Goal: Task Accomplishment & Management: Use online tool/utility

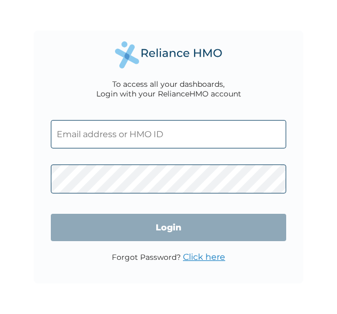
drag, startPoint x: 0, startPoint y: 0, endPoint x: 27, endPoint y: 55, distance: 61.3
click at [27, 55] on div "To access all your dashboards, Login with your RelianceHMO account Login Forgot…" at bounding box center [168, 157] width 337 height 314
click at [151, 132] on input "text" at bounding box center [169, 134] width 236 height 28
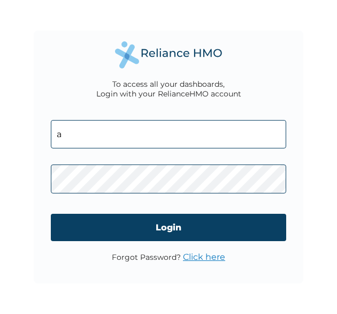
type input "a.anifowose@ardovaplc.com"
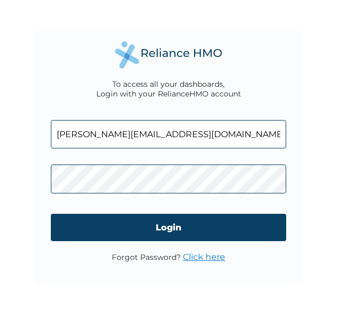
click at [7, 187] on div "To access all your dashboards, Login with your RelianceHMO account a.anifowose@…" at bounding box center [168, 157] width 337 height 314
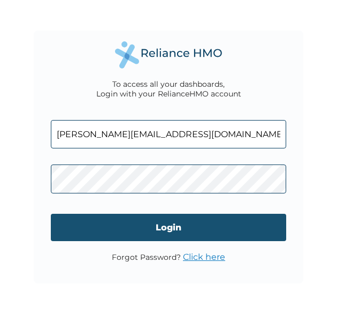
click at [127, 229] on input "Login" at bounding box center [169, 227] width 236 height 27
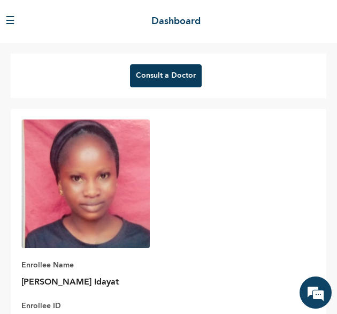
click at [145, 69] on button "Consult a Doctor" at bounding box center [166, 75] width 72 height 23
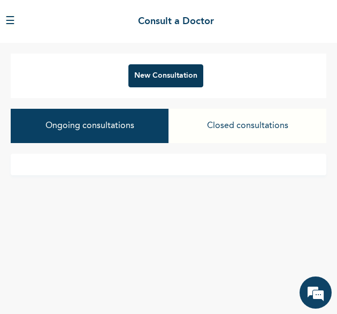
click at [167, 78] on button "New Consultation" at bounding box center [166, 75] width 75 height 23
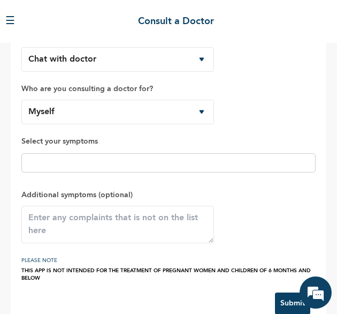
scroll to position [47, 0]
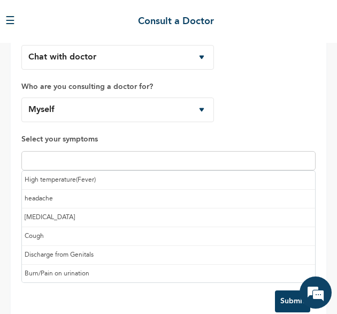
click at [94, 165] on input "text" at bounding box center [169, 160] width 288 height 13
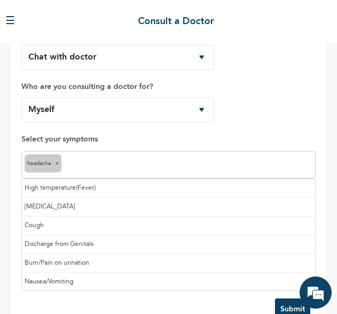
click at [102, 167] on input "text" at bounding box center [188, 165] width 249 height 13
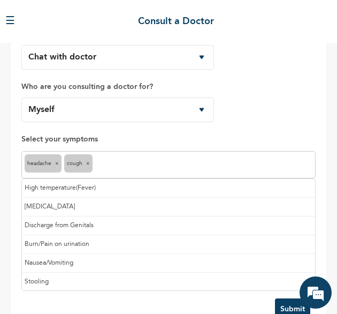
click at [127, 160] on input "text" at bounding box center [203, 165] width 217 height 13
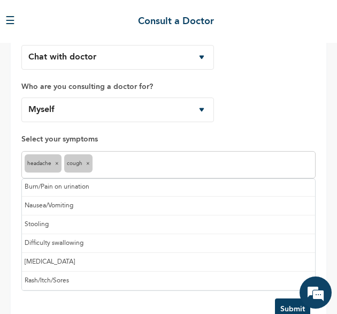
scroll to position [74, 0]
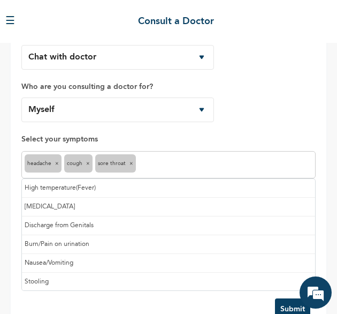
click at [175, 163] on input "text" at bounding box center [226, 165] width 174 height 13
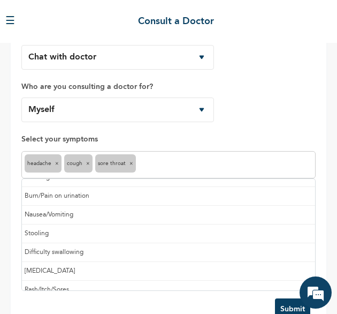
scroll to position [55, 0]
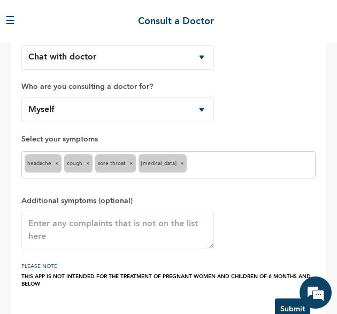
click at [230, 167] on input "text" at bounding box center [251, 165] width 123 height 13
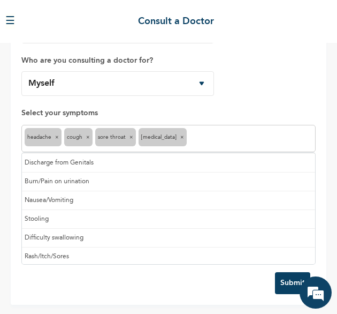
scroll to position [0, 0]
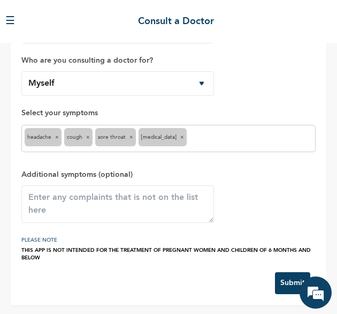
click at [155, 279] on form "How would you like to consult a doctor? Chat with doctor Phone Call Who are you…" at bounding box center [168, 142] width 295 height 303
click at [279, 273] on button "Submit" at bounding box center [292, 283] width 35 height 22
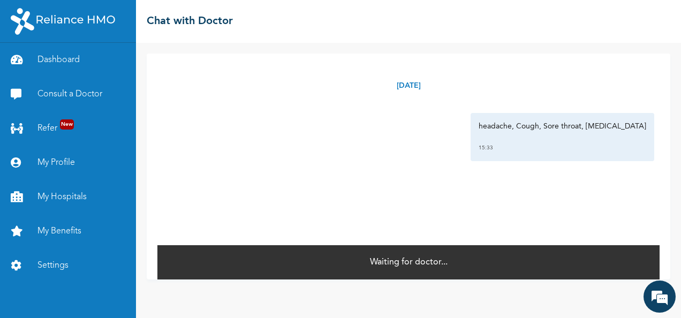
click at [337, 164] on div "Thursday, August 14th 2025 headache, Cough, Sore throat, Runny nose 15:33 * Wai…" at bounding box center [409, 167] width 524 height 226
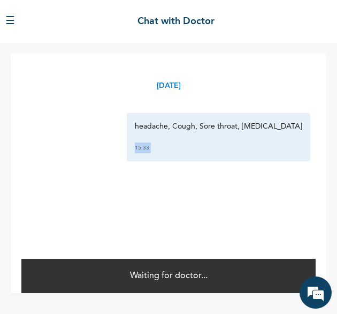
click at [190, 168] on div "Thursday, August 14th 2025 headache, Cough, Sore throat, Runny nose 15:33 *" at bounding box center [168, 156] width 295 height 204
click at [13, 19] on button "☰" at bounding box center [10, 21] width 10 height 16
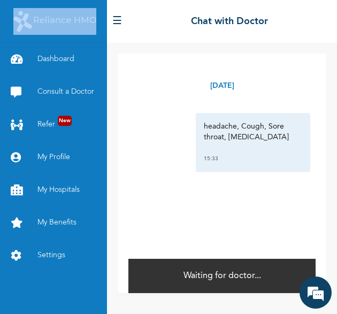
click at [13, 19] on div at bounding box center [53, 21] width 107 height 43
drag, startPoint x: 13, startPoint y: 19, endPoint x: 56, endPoint y: 93, distance: 85.0
click at [56, 93] on link "Consult a Doctor" at bounding box center [53, 92] width 107 height 33
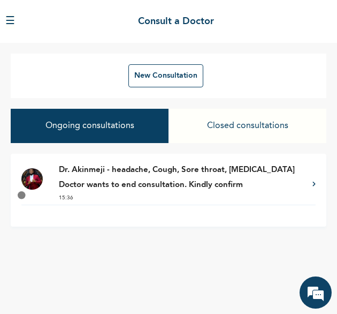
click at [97, 175] on p "Dr. Akinmeji - headache, Cough, Sore throat, Runny nose" at bounding box center [180, 170] width 243 height 12
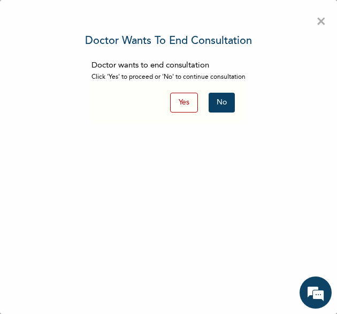
scroll to position [33, 0]
click at [221, 95] on button "No" at bounding box center [222, 103] width 26 height 20
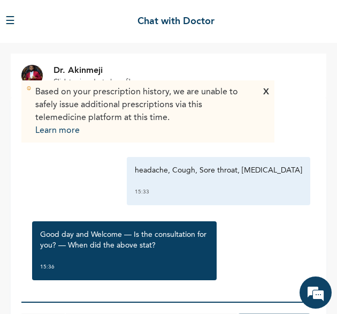
scroll to position [43, 0]
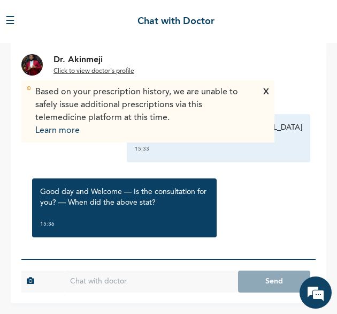
click at [240, 188] on div "Good day and Welcome — Is the consultation for you? — When did the above stat? …" at bounding box center [169, 208] width 284 height 70
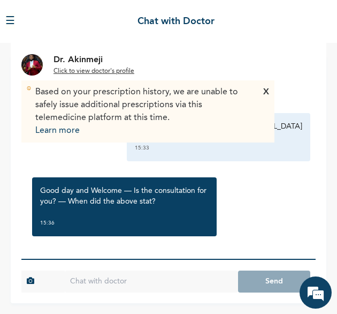
scroll to position [0, 0]
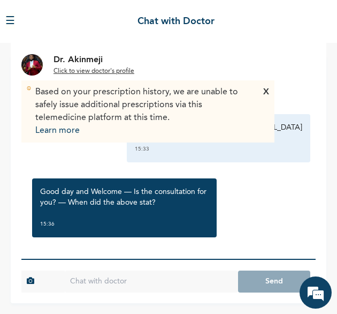
click at [266, 88] on div "X" at bounding box center [267, 111] width 6 height 51
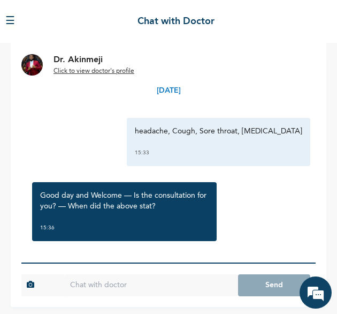
scroll to position [43, 0]
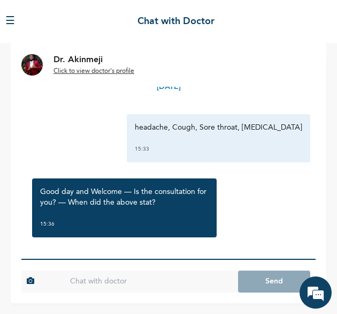
click at [125, 279] on input "text" at bounding box center [152, 281] width 174 height 22
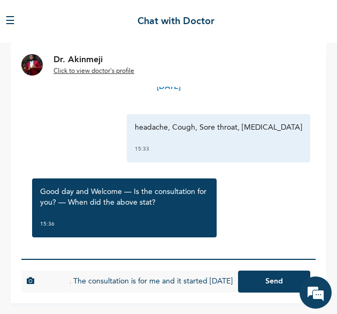
scroll to position [0, 94]
type input "Good afternoon Doctor. The consultation is for me and it started [DATE]"
click at [272, 283] on button "Send" at bounding box center [274, 281] width 72 height 22
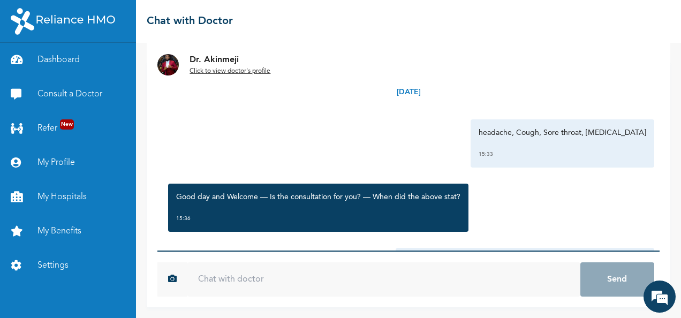
scroll to position [69, 0]
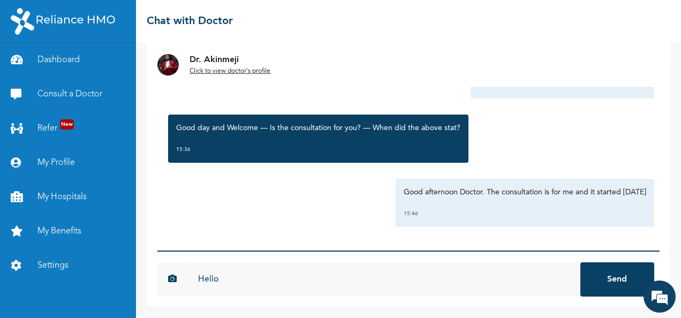
type input "Hello"
click at [337, 262] on button "Send" at bounding box center [618, 279] width 74 height 34
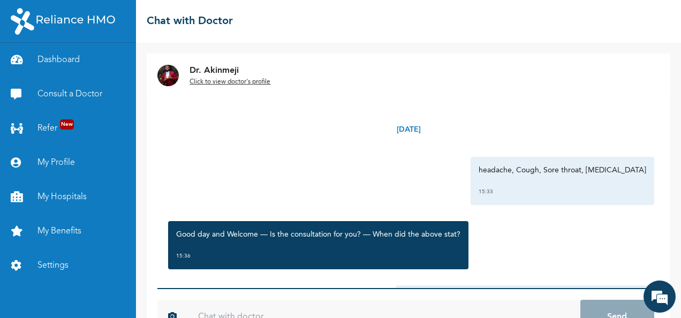
scroll to position [0, 0]
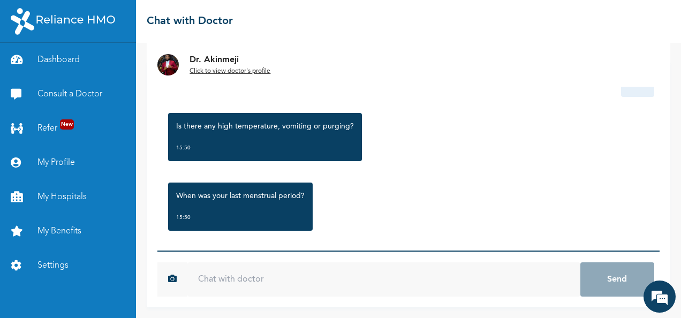
scroll to position [259, 0]
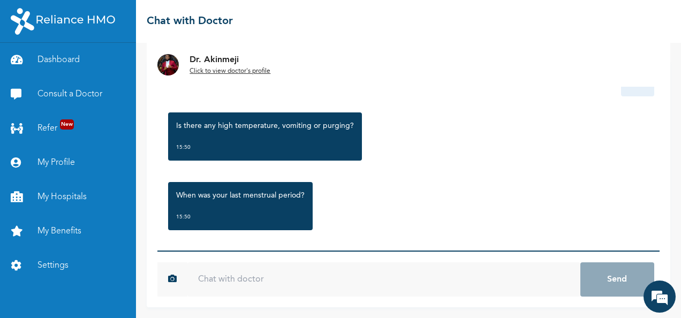
click at [254, 283] on input "text" at bounding box center [383, 279] width 393 height 34
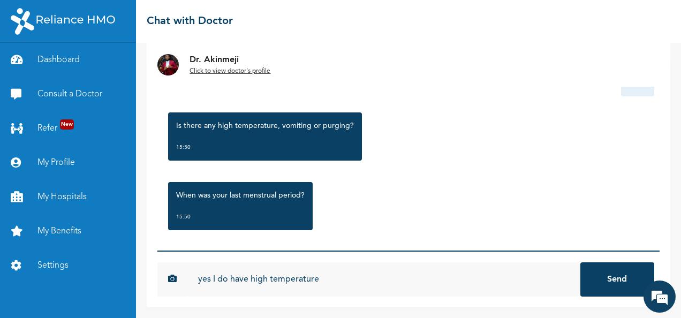
type input "yes I do have high temperature"
click at [581, 262] on button "Send" at bounding box center [618, 279] width 74 height 34
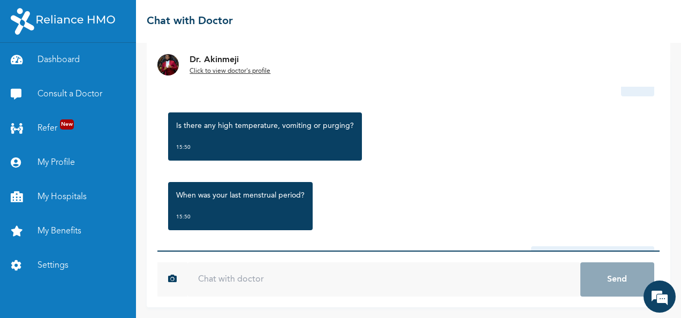
click at [266, 281] on input "text" at bounding box center [383, 279] width 393 height 34
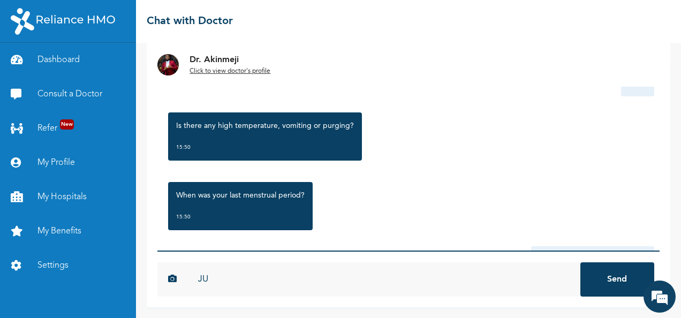
type input "J"
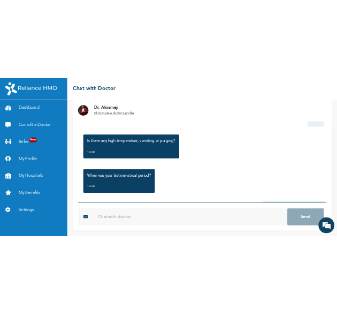
scroll to position [256, 0]
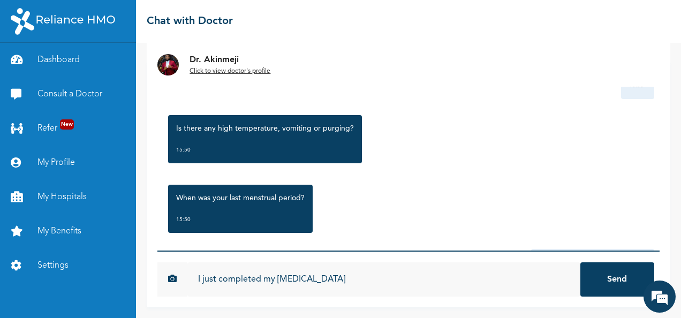
type input "I just completed my [MEDICAL_DATA]"
click at [581, 262] on button "Send" at bounding box center [618, 279] width 74 height 34
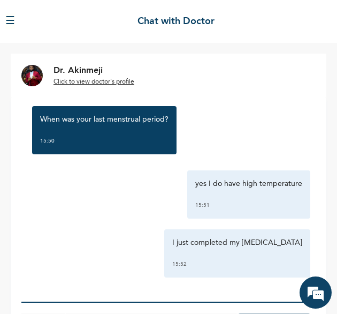
scroll to position [43, 0]
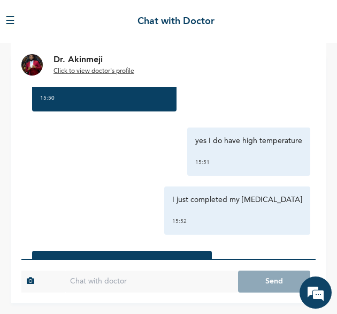
scroll to position [474, 0]
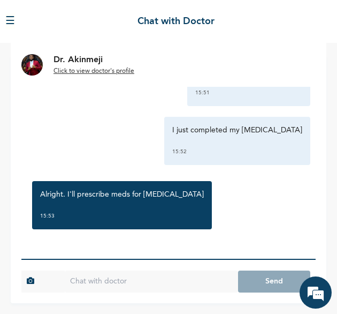
click at [117, 285] on input "text" at bounding box center [152, 281] width 174 height 22
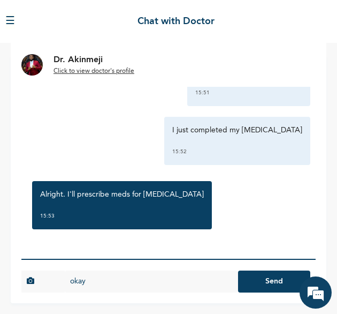
type input "okay"
click at [238, 270] on button "Send" at bounding box center [274, 281] width 72 height 22
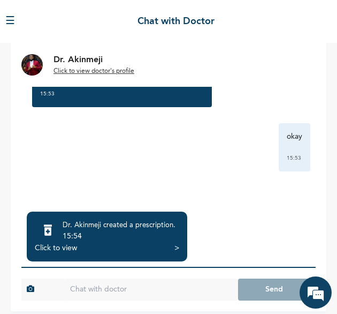
scroll to position [97, 0]
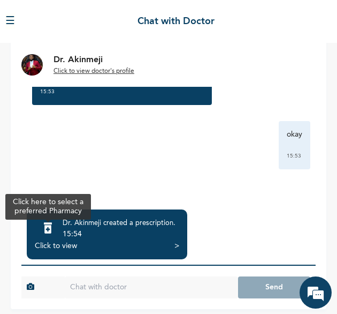
click at [47, 231] on icon at bounding box center [48, 228] width 8 height 11
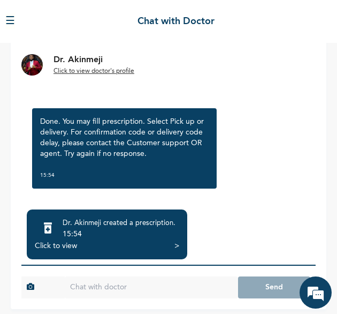
scroll to position [645, 0]
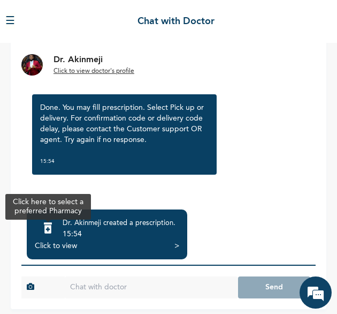
click at [50, 232] on icon at bounding box center [48, 228] width 8 height 11
click at [50, 227] on icon at bounding box center [48, 228] width 8 height 11
click at [47, 229] on icon at bounding box center [48, 228] width 8 height 11
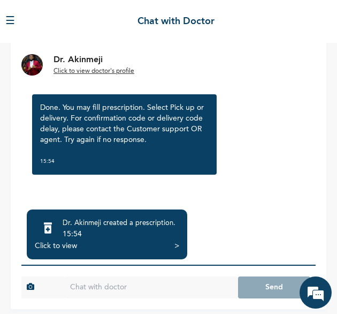
click at [58, 244] on div "Click to view" at bounding box center [56, 245] width 42 height 11
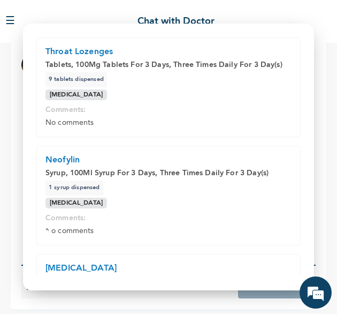
scroll to position [154, 0]
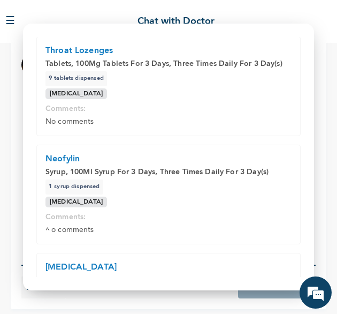
click at [152, 192] on div "Neofylin Syrup, 100Ml Syrup For 3 Days, Three Times Daily For 3 Day(s) 1 Syrup …" at bounding box center [168, 194] width 265 height 100
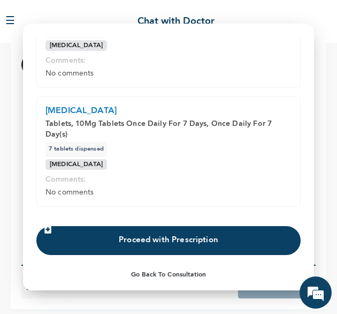
scroll to position [330, 0]
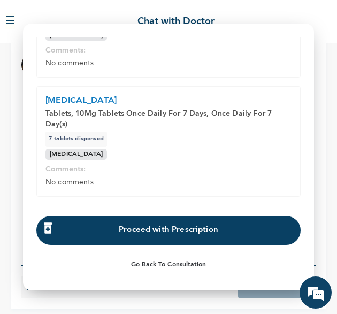
click at [136, 231] on button "Proceed with Prescription" at bounding box center [168, 229] width 265 height 29
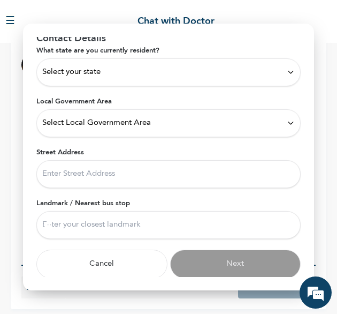
scroll to position [29, 0]
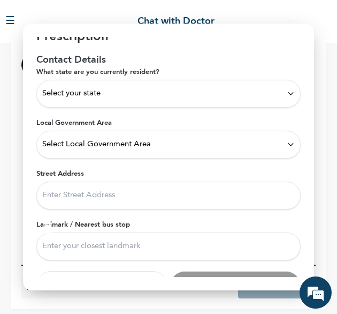
click at [109, 95] on div "Select your state" at bounding box center [168, 93] width 253 height 12
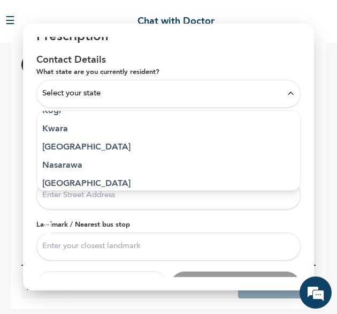
scroll to position [415, 0]
click at [61, 141] on p "Lagos" at bounding box center [168, 147] width 253 height 13
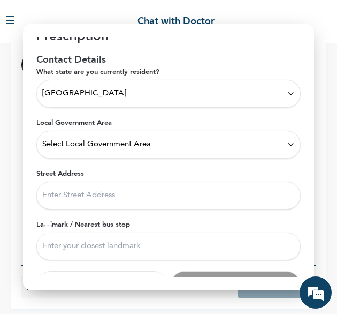
click at [61, 141] on span "Select Local Government Area" at bounding box center [96, 144] width 109 height 12
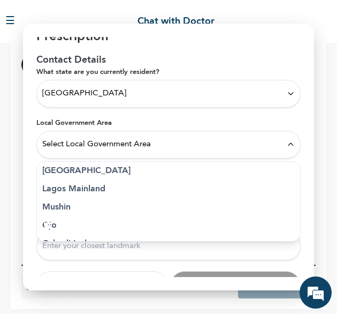
scroll to position [243, 0]
click at [82, 183] on p "Lagos Mainland" at bounding box center [168, 188] width 253 height 13
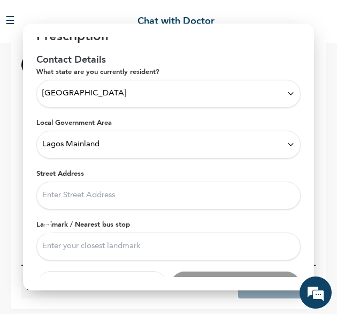
scroll to position [50, 0]
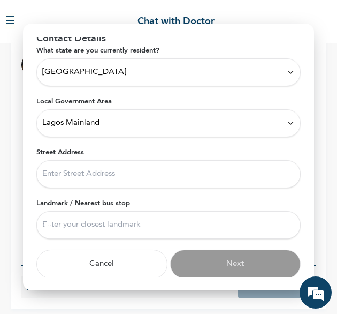
click at [79, 170] on input "Street Address" at bounding box center [168, 174] width 265 height 28
type input "14, oweh street, jibowu, Yaba WAEC, lagos"
type input "Fadeyi Total"
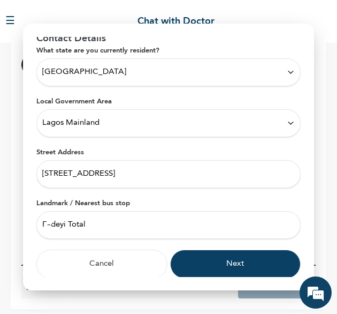
click at [193, 258] on button "Next" at bounding box center [235, 263] width 131 height 29
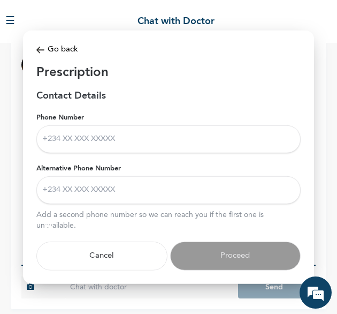
scroll to position [0, 0]
click at [141, 135] on input "Phone Number" at bounding box center [168, 139] width 265 height 28
type input "08029563622"
type input "+2349077635865"
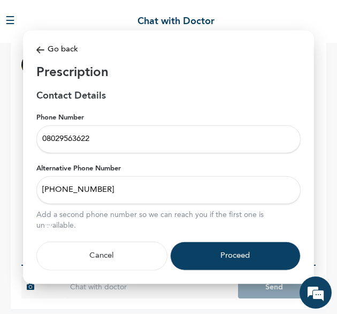
click at [207, 257] on button "Proceed" at bounding box center [235, 255] width 131 height 29
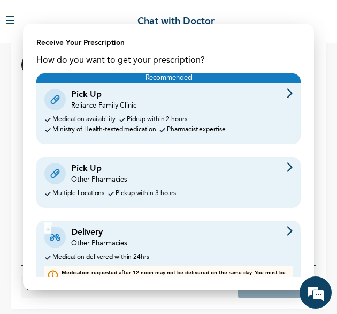
scroll to position [37, 0]
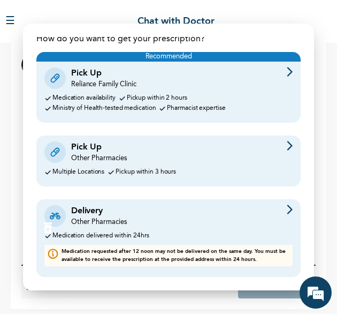
click at [80, 217] on div "Other Pharmacies" at bounding box center [99, 222] width 56 height 10
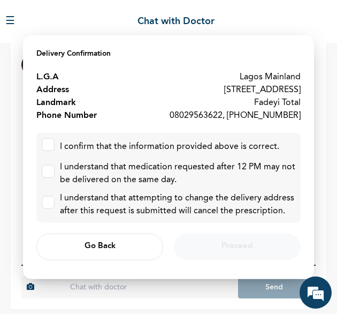
click at [94, 145] on div "I confirm that the information provided above is correct." at bounding box center [170, 146] width 220 height 13
click at [49, 145] on label at bounding box center [48, 144] width 13 height 13
click at [49, 145] on input "checkbox" at bounding box center [45, 141] width 7 height 7
checkbox input "true"
click at [50, 171] on label at bounding box center [48, 170] width 13 height 13
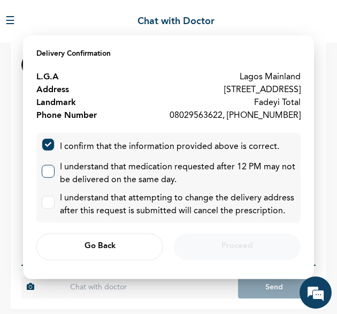
click at [49, 171] on input "checkbox" at bounding box center [45, 168] width 7 height 7
checkbox input "true"
click at [54, 205] on label at bounding box center [48, 202] width 13 height 13
click at [49, 203] on input "checkbox" at bounding box center [45, 199] width 7 height 7
checkbox input "true"
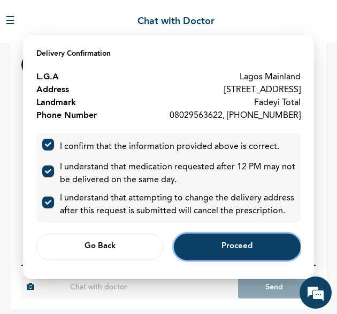
click at [228, 245] on span "Proceed" at bounding box center [237, 246] width 31 height 7
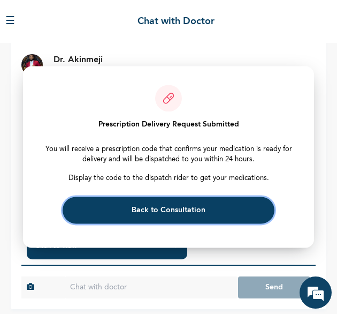
click at [146, 207] on span "Back to Consultation" at bounding box center [169, 210] width 74 height 7
